Goal: Check status: Check status

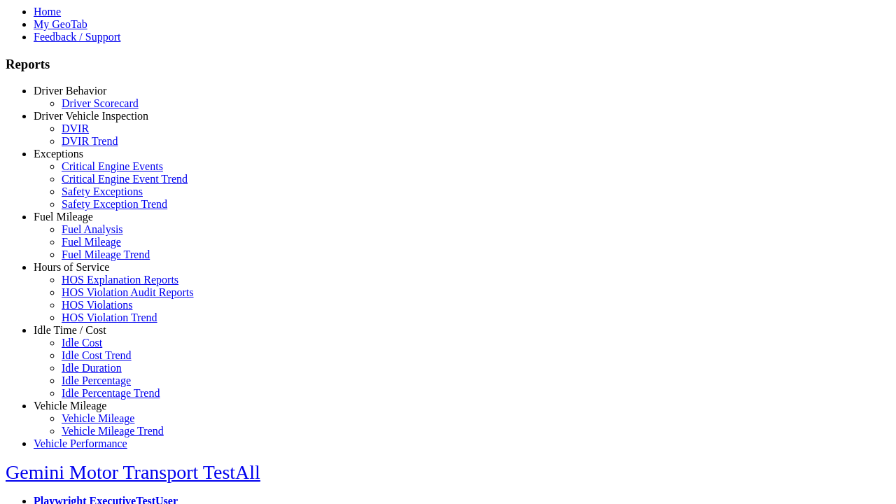
click at [80, 273] on link "Hours of Service" at bounding box center [72, 267] width 76 height 12
click at [91, 323] on link "HOS Violation Trend" at bounding box center [110, 317] width 96 height 12
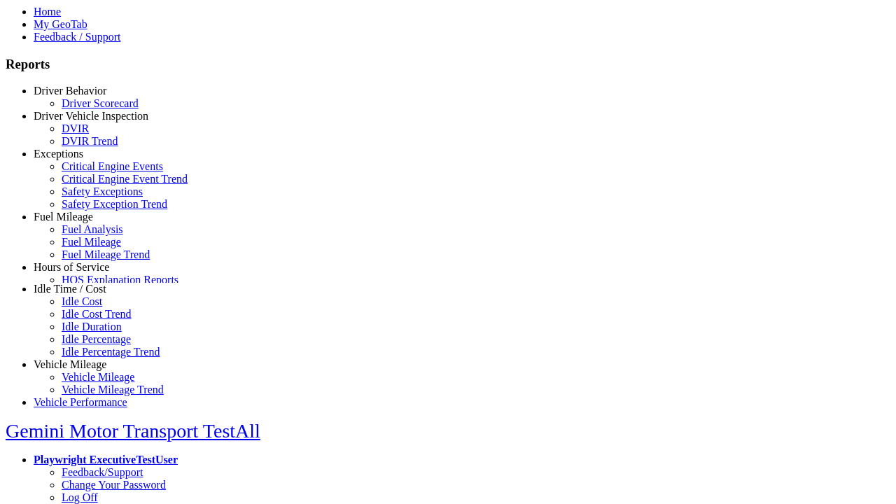
select select "**********"
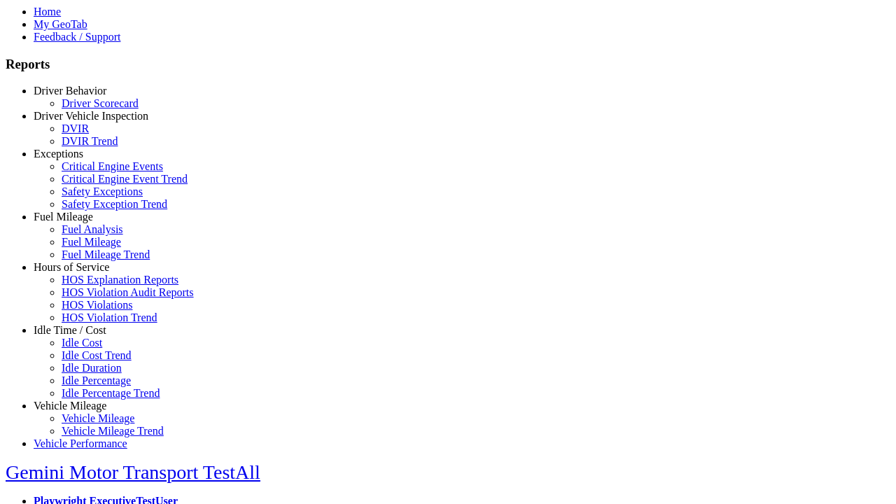
type input "**********"
